Goal: Task Accomplishment & Management: Use online tool/utility

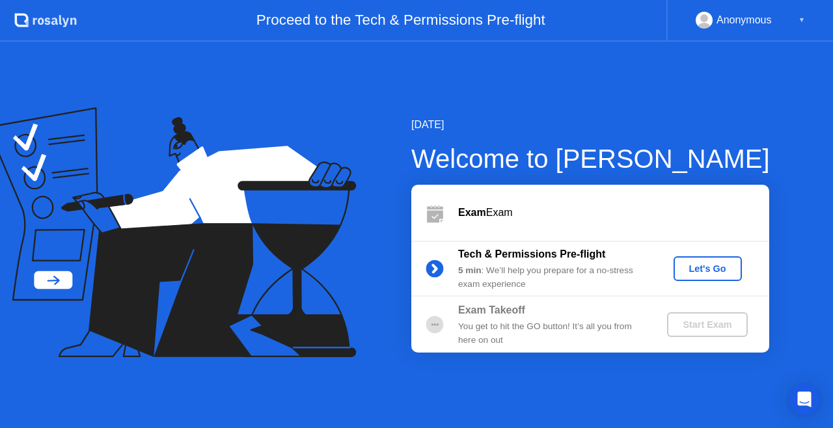
click at [717, 264] on div "Let's Go" at bounding box center [708, 269] width 58 height 10
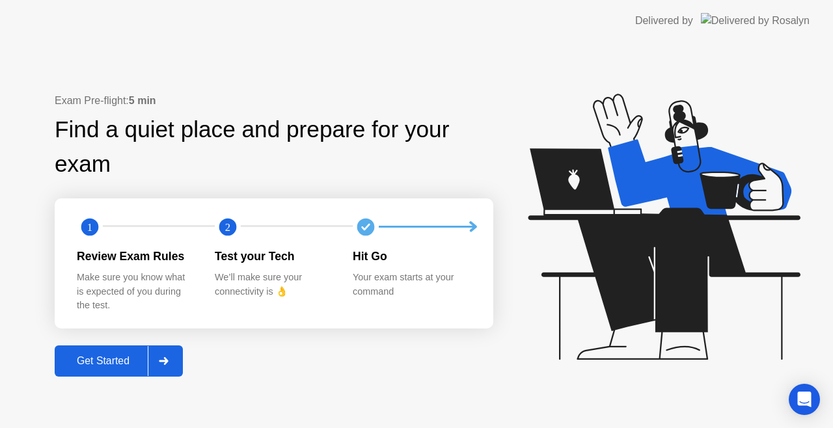
click at [101, 361] on div "Get Started" at bounding box center [103, 362] width 89 height 12
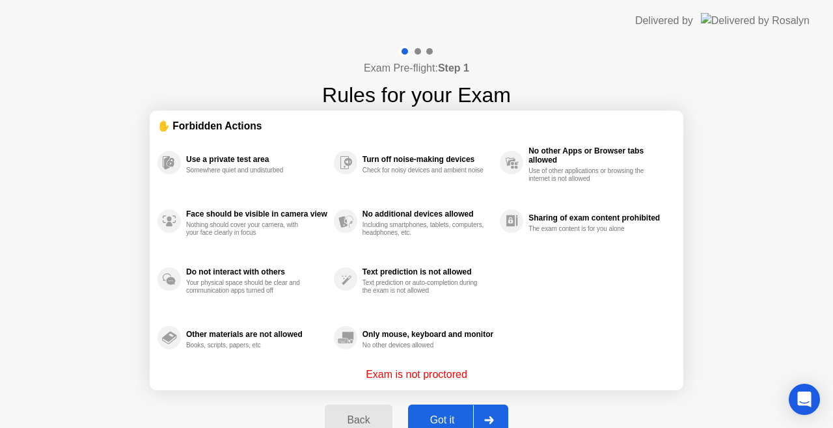
click at [430, 421] on div "Got it" at bounding box center [442, 421] width 61 height 12
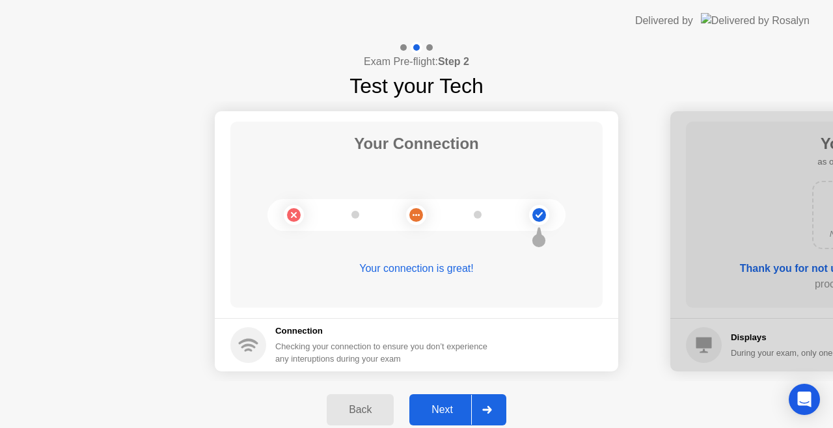
click at [490, 408] on icon at bounding box center [486, 410] width 9 height 8
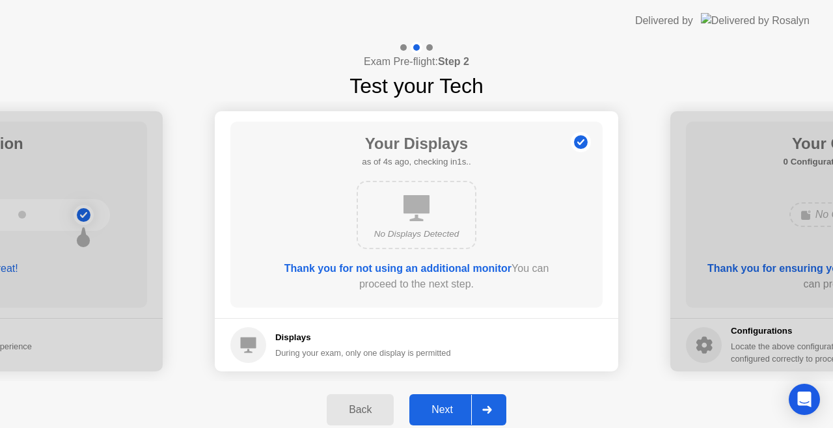
click at [494, 405] on div at bounding box center [486, 410] width 31 height 30
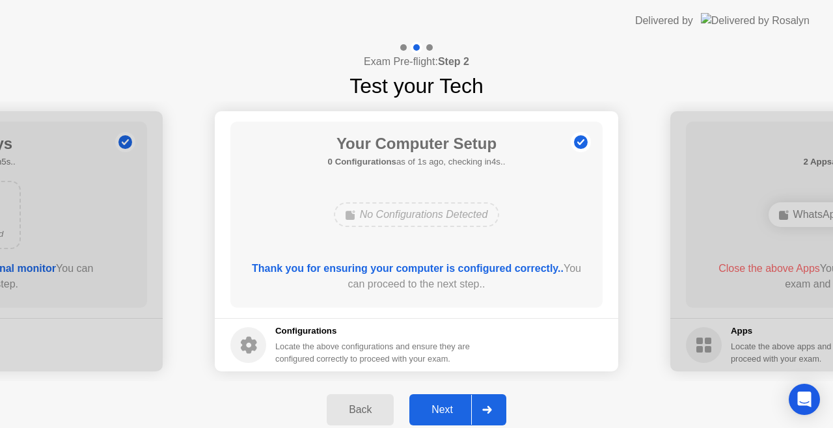
click at [494, 405] on div at bounding box center [486, 410] width 31 height 30
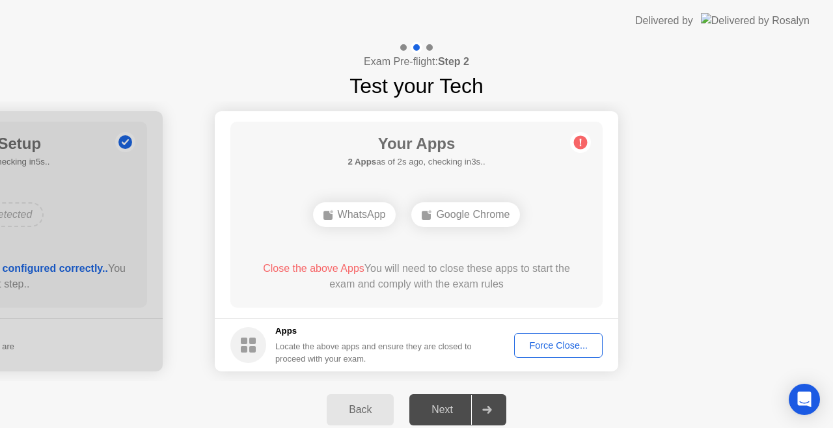
click at [585, 351] on div "Force Close..." at bounding box center [558, 346] width 79 height 10
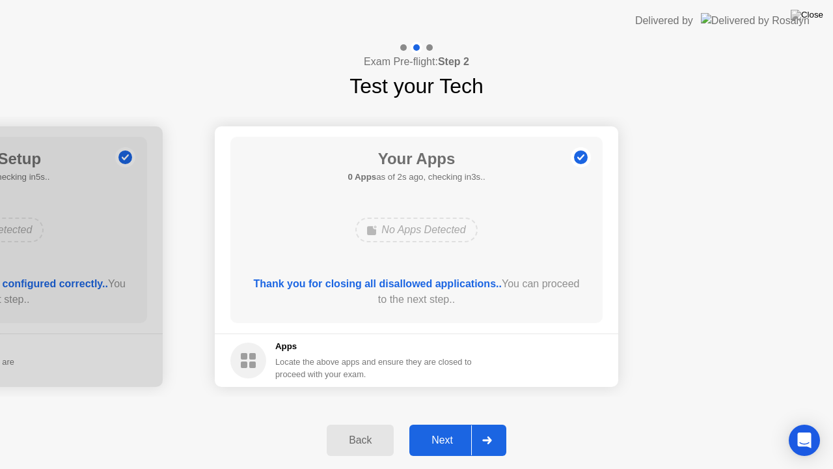
click at [439, 428] on div "Next" at bounding box center [442, 440] width 58 height 12
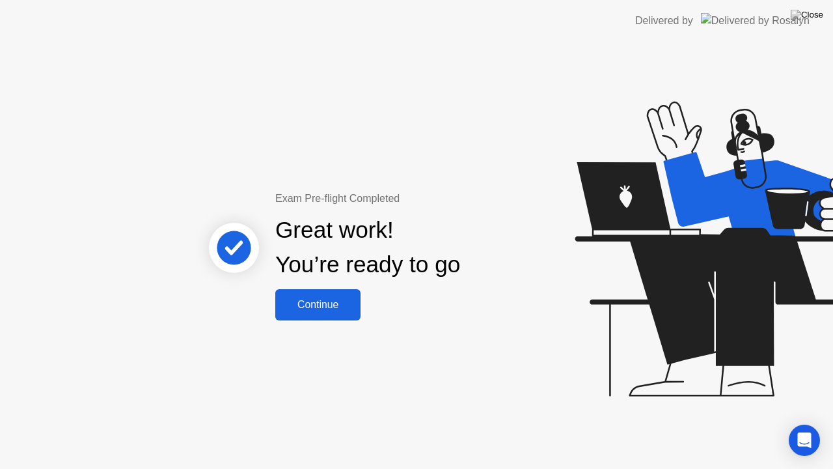
click at [329, 309] on div "Continue" at bounding box center [317, 305] width 77 height 12
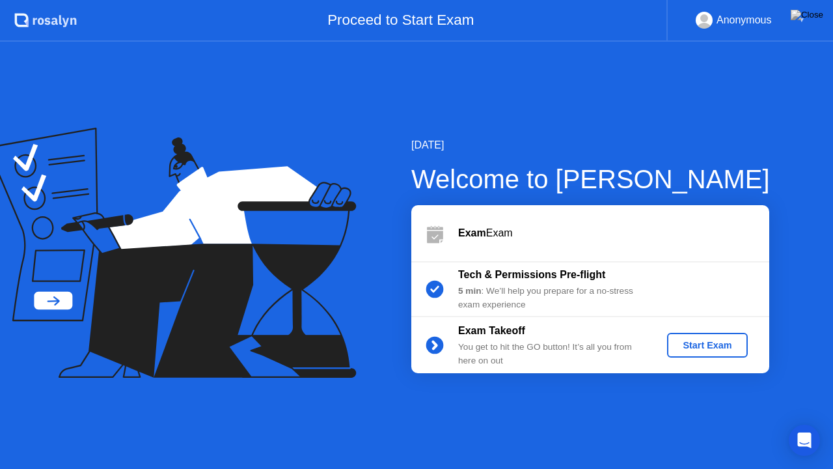
click at [689, 344] on div "Start Exam" at bounding box center [708, 345] width 70 height 10
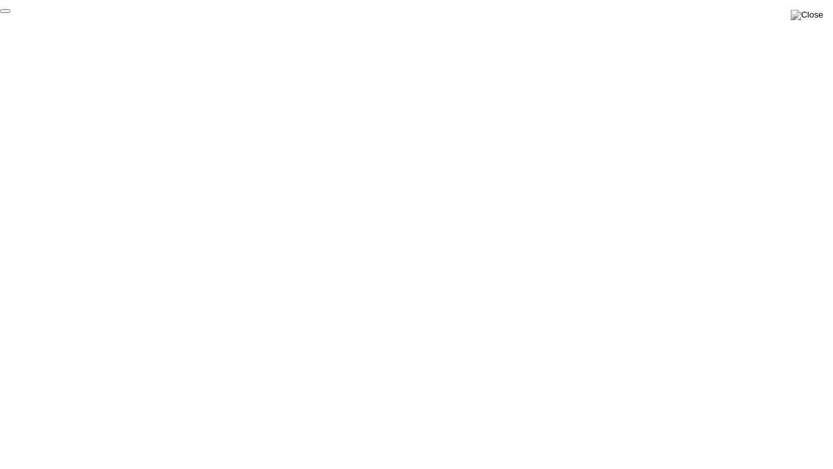
click div "End Proctoring Session"
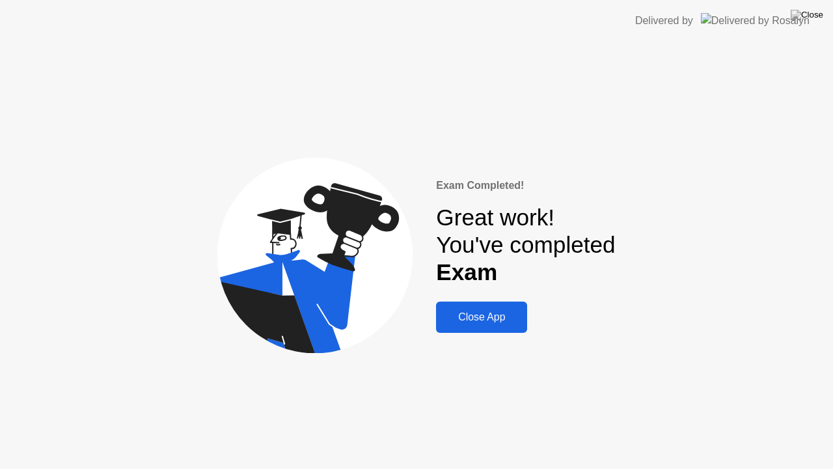
click at [507, 320] on div "Close App" at bounding box center [481, 317] width 83 height 12
